Goal: Task Accomplishment & Management: Use online tool/utility

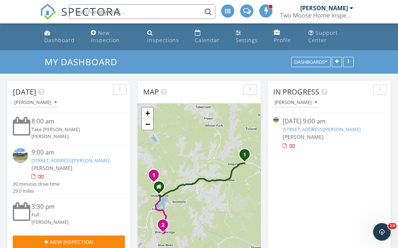
click at [19, 154] on img at bounding box center [20, 155] width 15 height 15
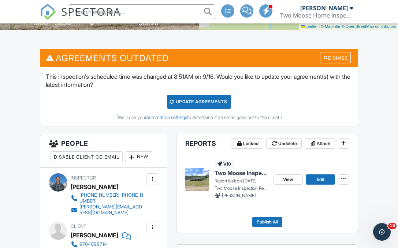
scroll to position [247, 0]
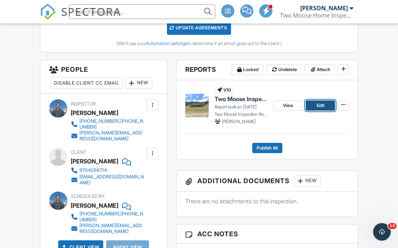
click at [323, 103] on span "Edit" at bounding box center [321, 105] width 8 height 7
